Goal: Information Seeking & Learning: Find specific fact

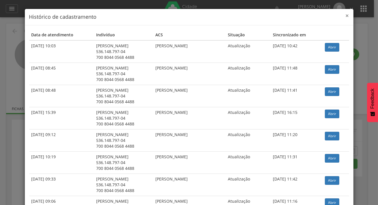
click at [347, 15] on span "×" at bounding box center [347, 16] width 3 height 8
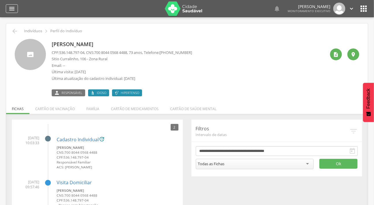
click at [12, 4] on div "" at bounding box center [12, 8] width 12 height 9
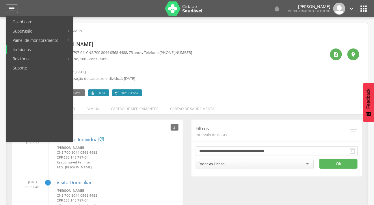
click at [23, 50] on link "Indivíduos" at bounding box center [40, 49] width 66 height 9
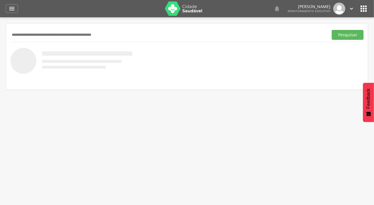
click at [39, 36] on input "text" at bounding box center [168, 35] width 316 height 10
type input "******"
click at [332, 30] on button "Pesquisar" at bounding box center [348, 35] width 32 height 10
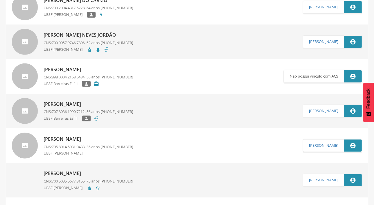
scroll to position [61, 0]
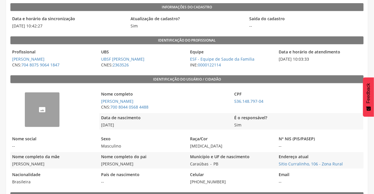
scroll to position [52, 0]
